Goal: Information Seeking & Learning: Learn about a topic

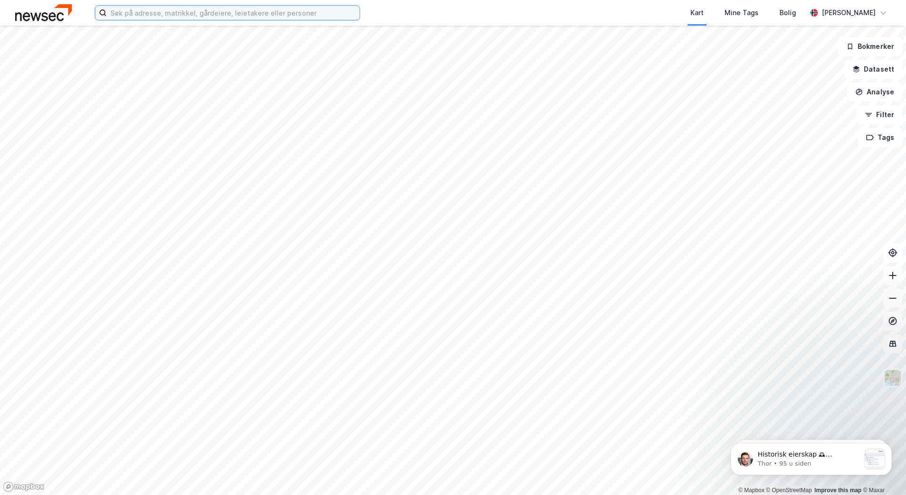
click at [254, 15] on input at bounding box center [233, 13] width 253 height 14
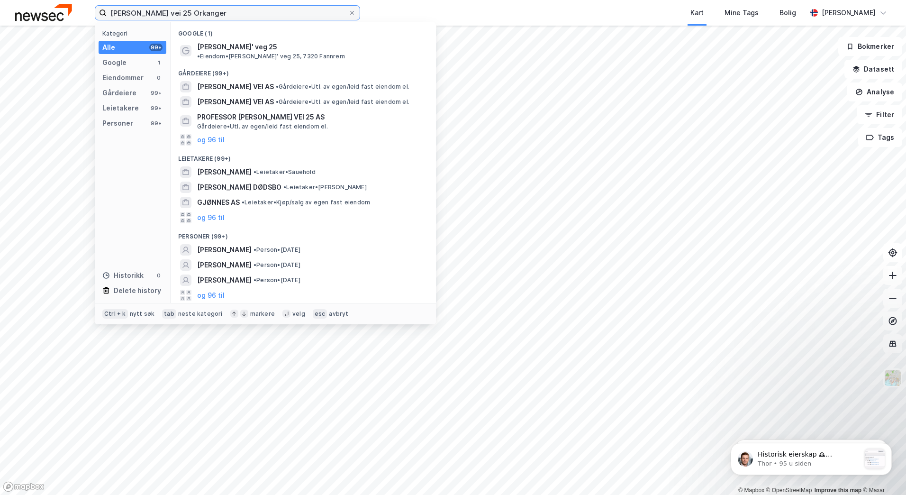
type input "[PERSON_NAME] vei 25 Orkanger"
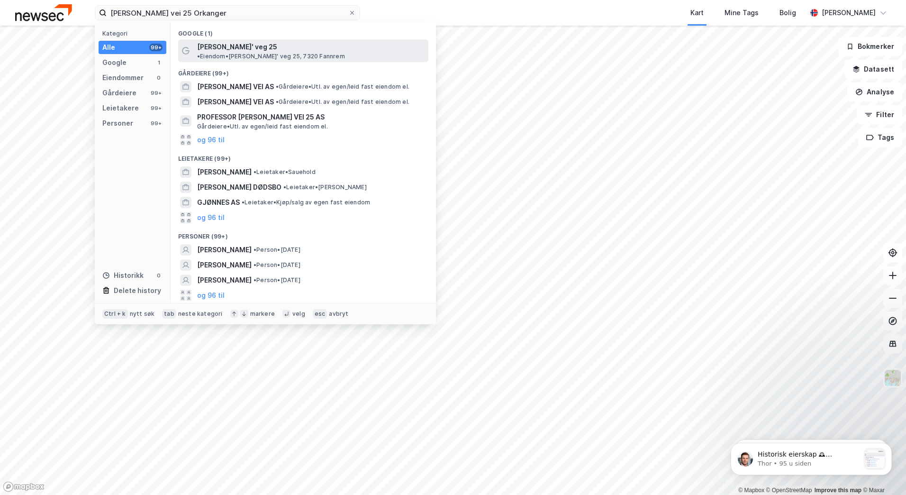
click at [240, 53] on div "[PERSON_NAME]' veg 25 • Eiendom • [PERSON_NAME]' veg 25, 7320 Fannrem" at bounding box center [303, 50] width 250 height 23
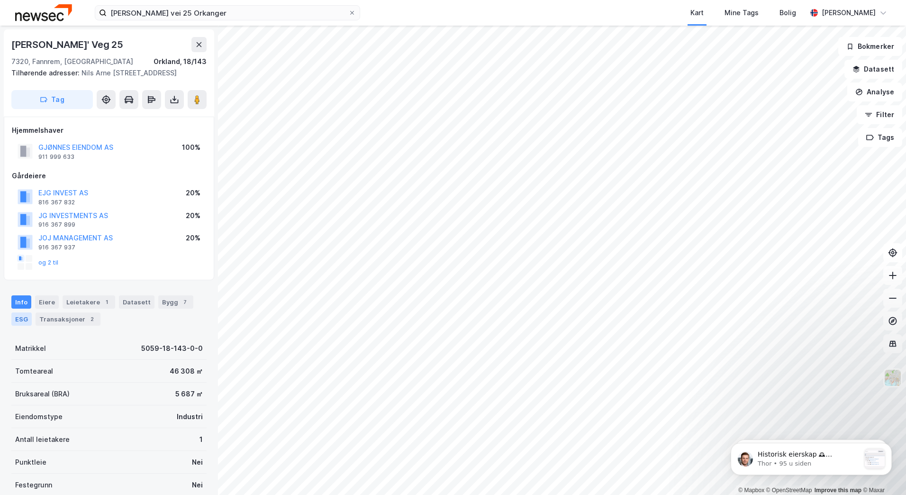
click at [20, 318] on div "ESG" at bounding box center [21, 318] width 20 height 13
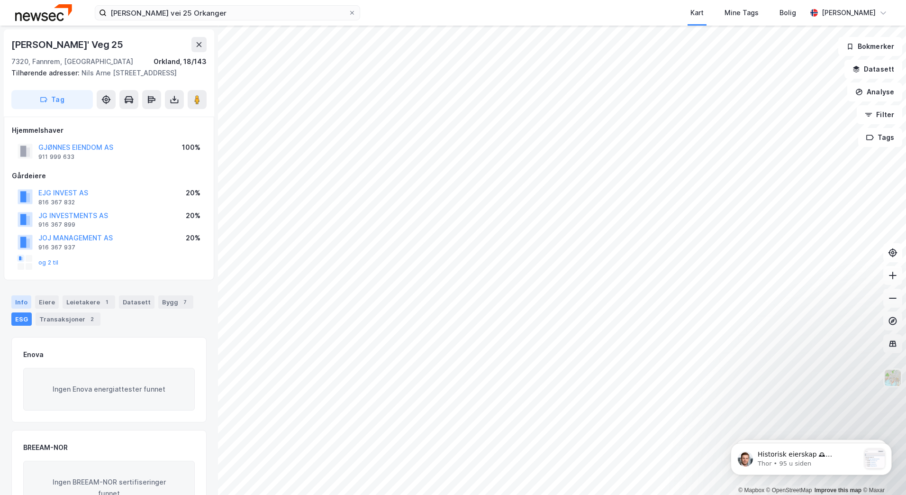
click at [14, 304] on div "Info" at bounding box center [21, 301] width 20 height 13
